Goal: Use online tool/utility: Utilize a website feature to perform a specific function

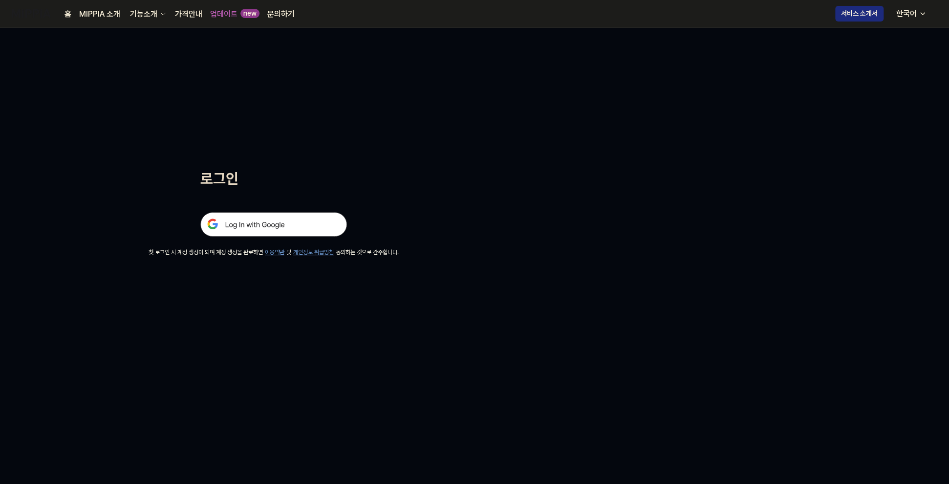
click at [279, 225] on img at bounding box center [273, 224] width 147 height 24
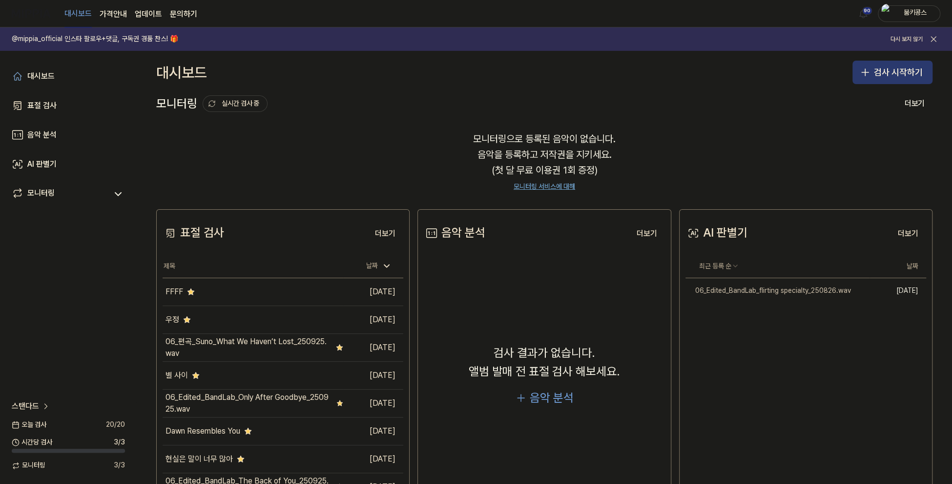
click at [885, 66] on button "검사 시작하기" at bounding box center [893, 72] width 80 height 23
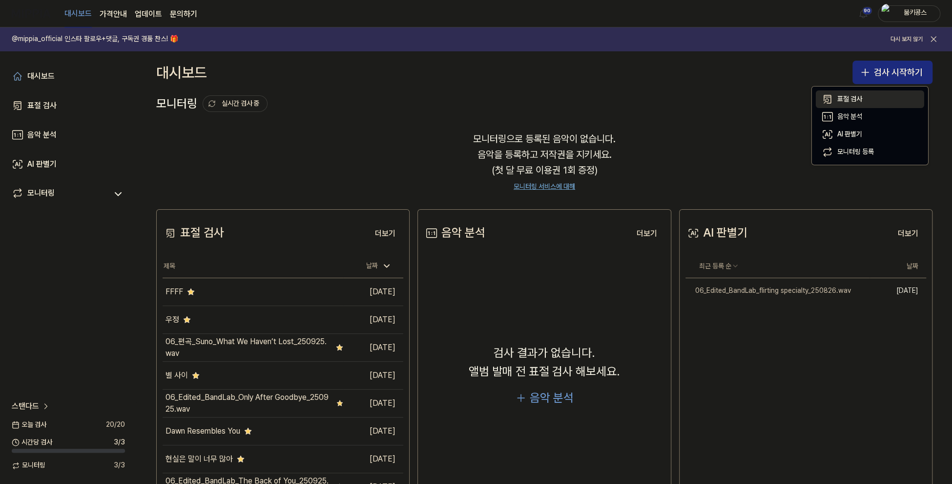
click at [884, 98] on button "표절 검사" at bounding box center [870, 99] width 108 height 18
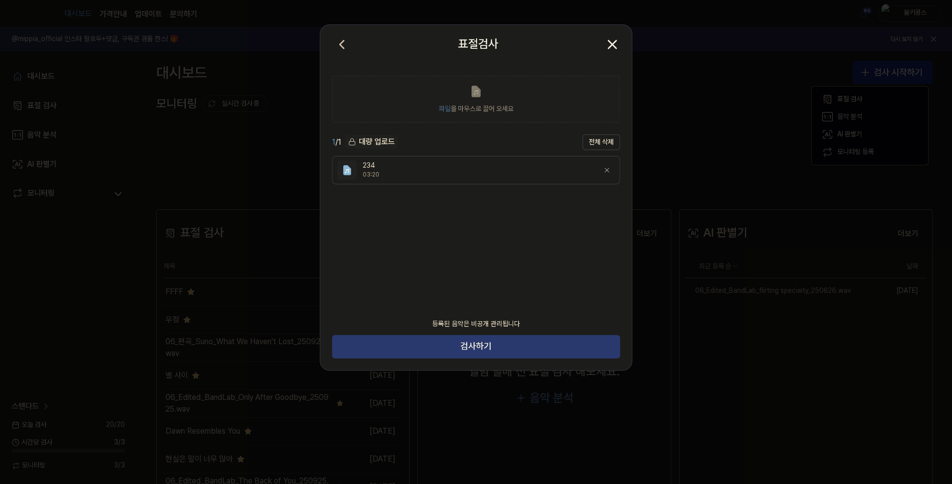
click at [480, 344] on button "검사하기" at bounding box center [476, 346] width 288 height 23
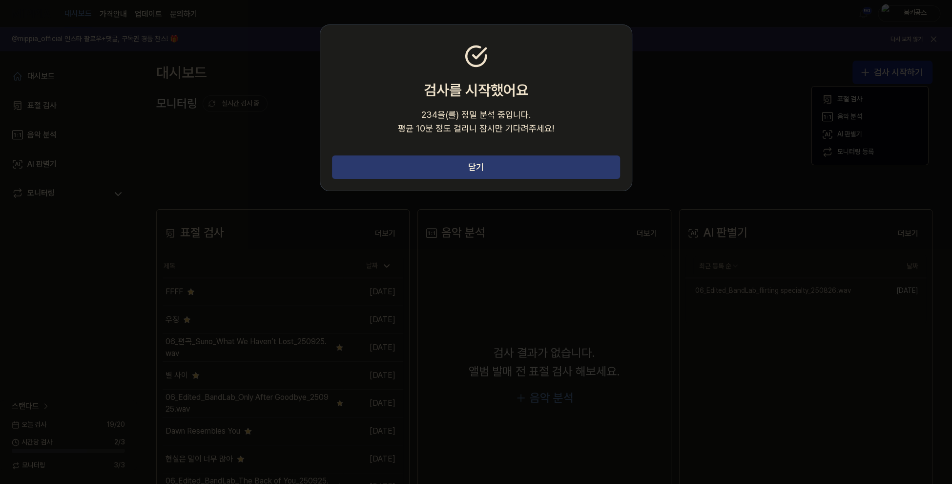
click at [527, 162] on button "닫기" at bounding box center [476, 166] width 288 height 23
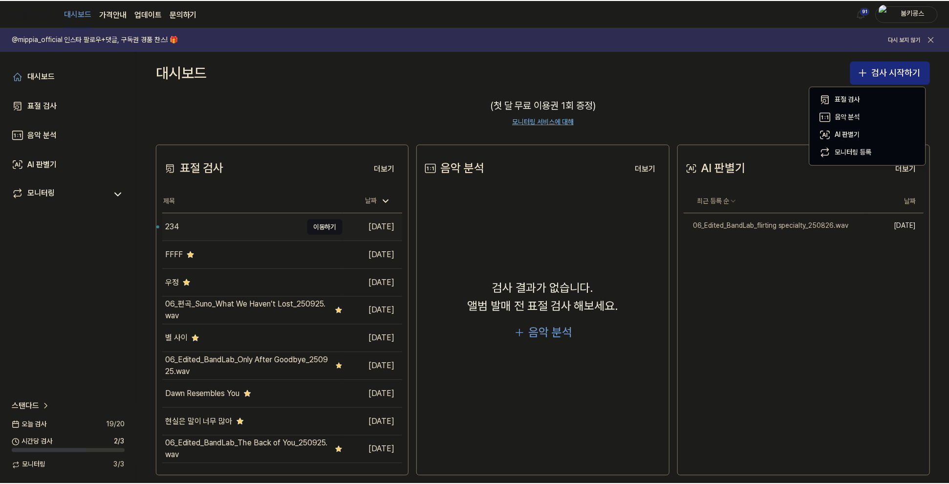
scroll to position [76, 0]
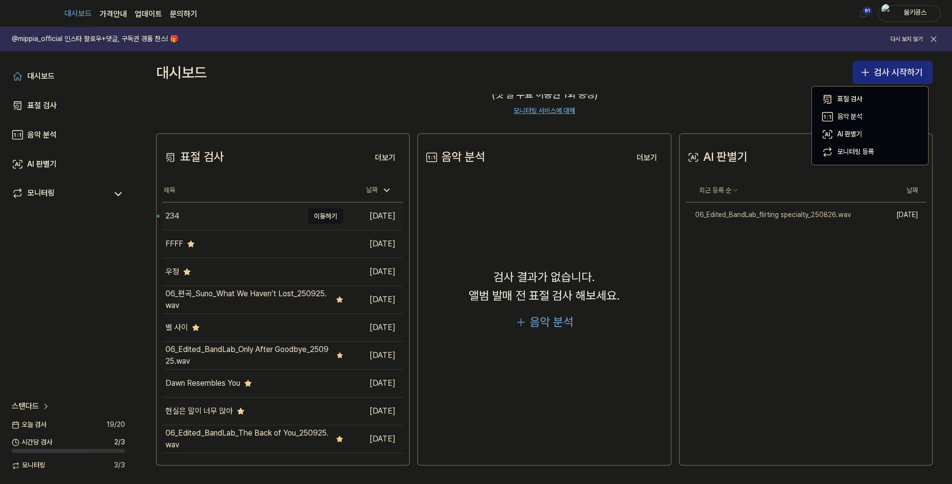
click at [229, 209] on div "234" at bounding box center [233, 215] width 141 height 27
